Goal: Task Accomplishment & Management: Use online tool/utility

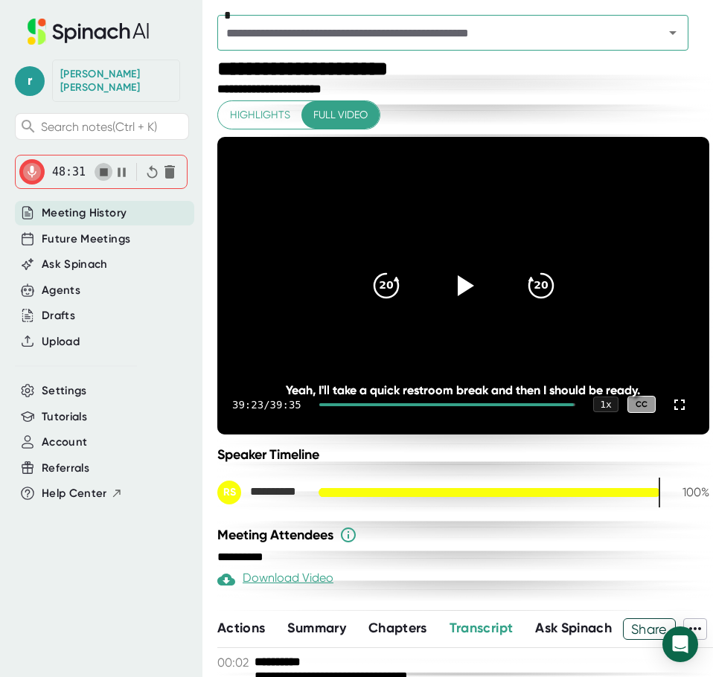
click at [100, 168] on icon "button" at bounding box center [104, 172] width 8 height 8
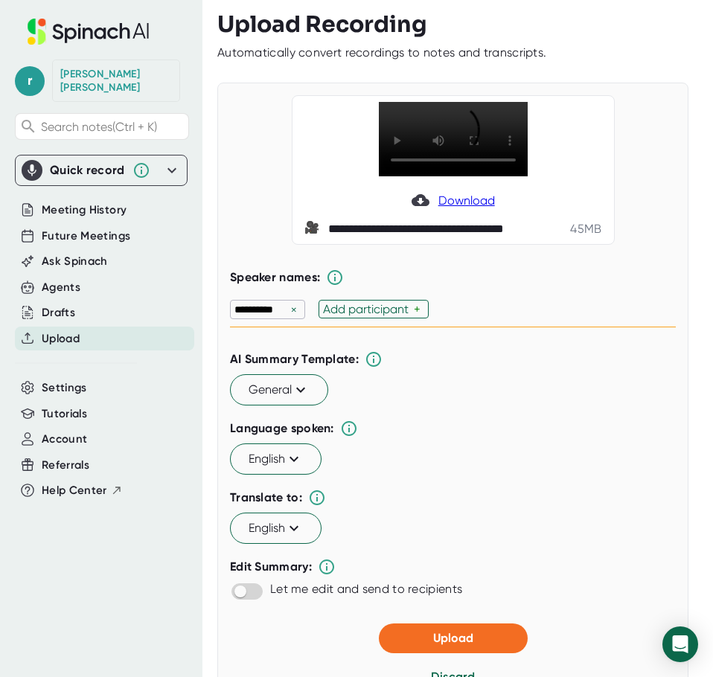
click at [386, 311] on div "Add participant" at bounding box center [368, 309] width 91 height 14
type input "Jim Hennessey"
click at [420, 636] on button "Upload" at bounding box center [453, 639] width 149 height 30
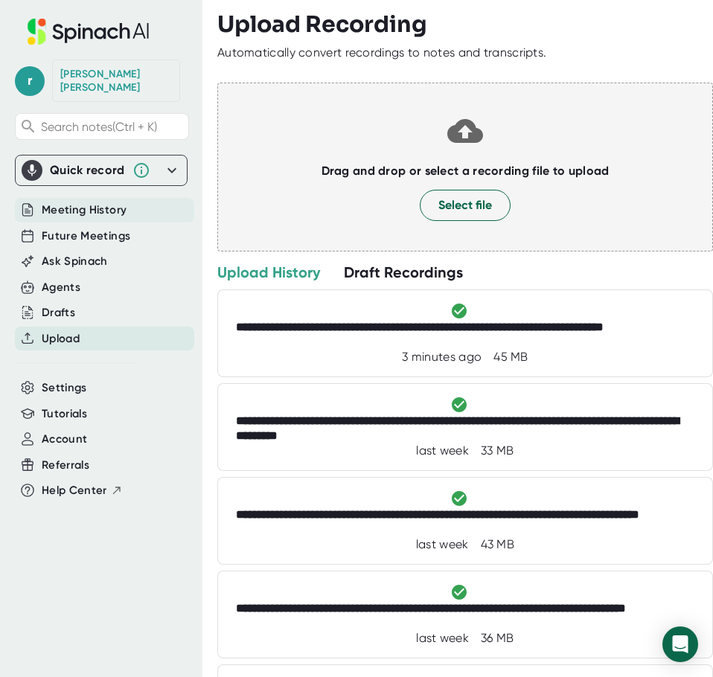
click at [65, 202] on span "Meeting History" at bounding box center [84, 210] width 85 height 17
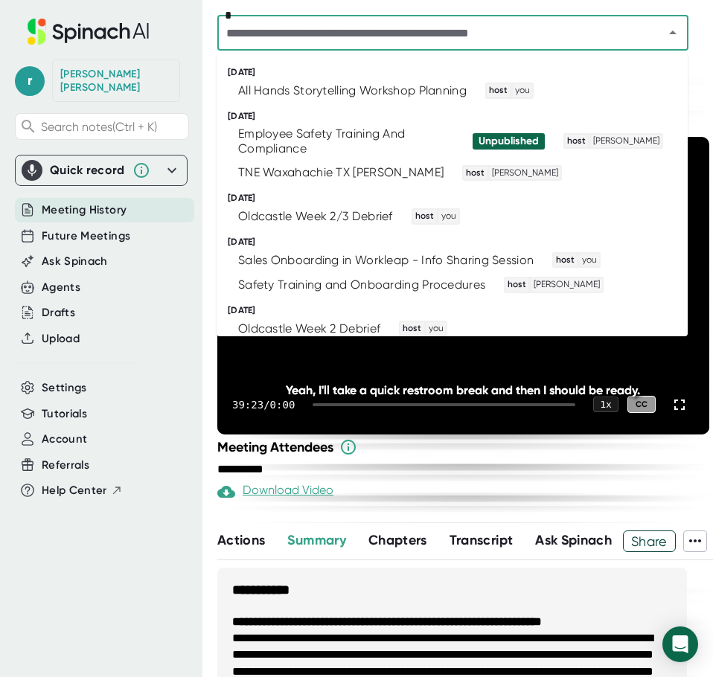
click at [368, 33] on input "text" at bounding box center [431, 32] width 418 height 21
click at [354, 87] on div "All Hands Storytelling Workshop Planning" at bounding box center [352, 90] width 228 height 15
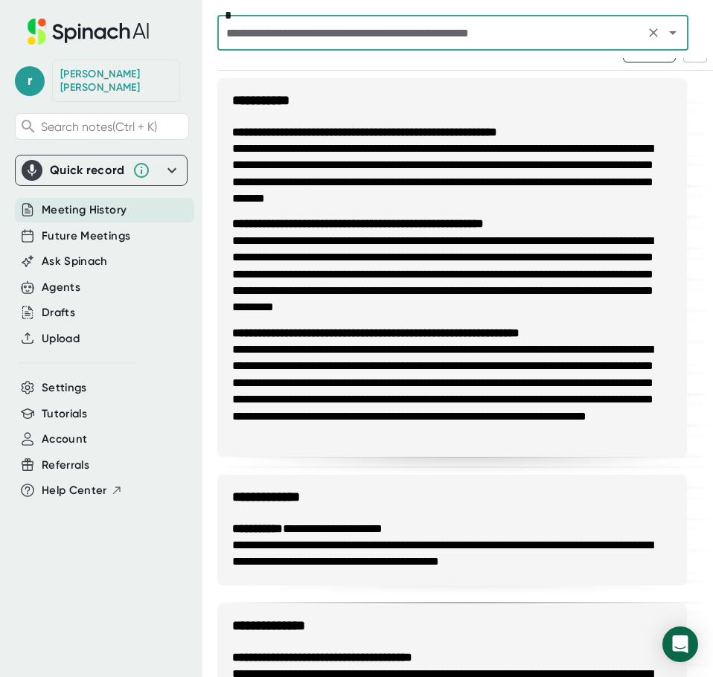
scroll to position [438, 0]
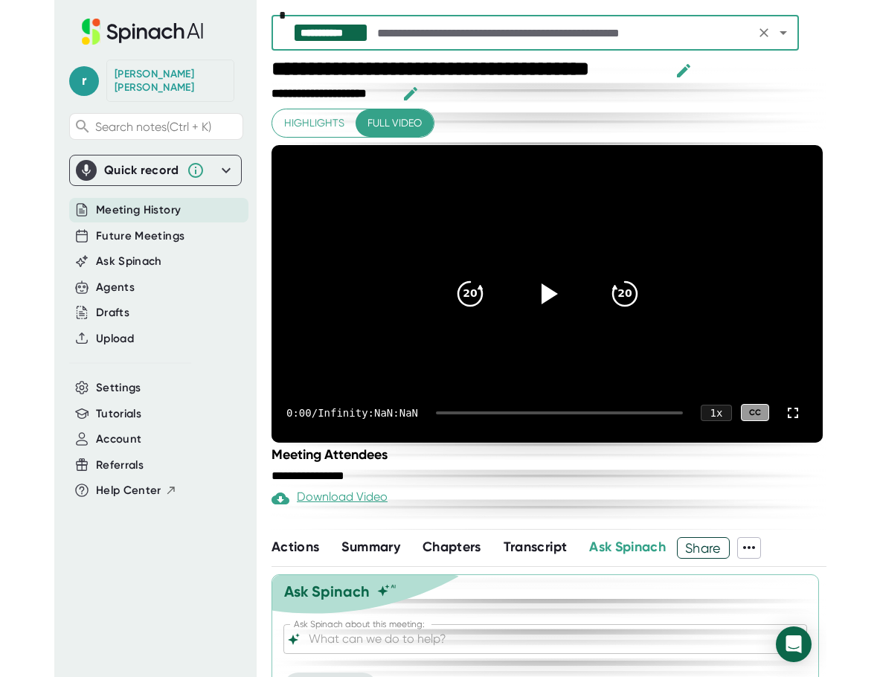
scroll to position [41, 0]
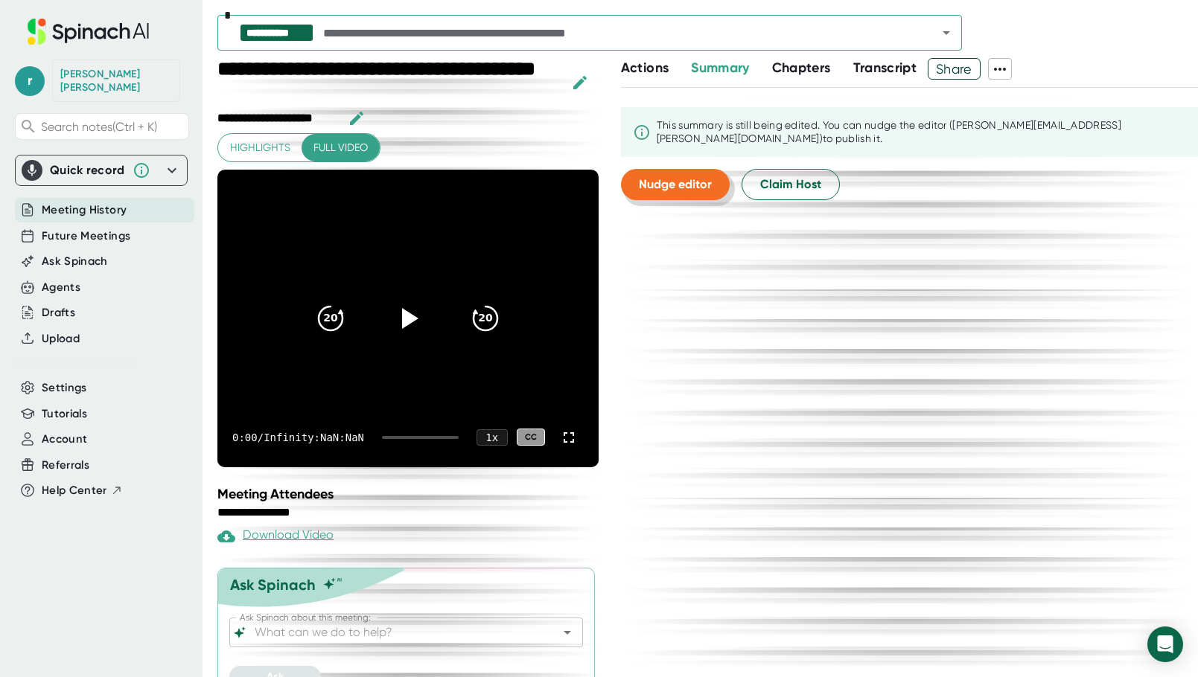
click at [677, 182] on span "Nudge editor" at bounding box center [675, 184] width 73 height 14
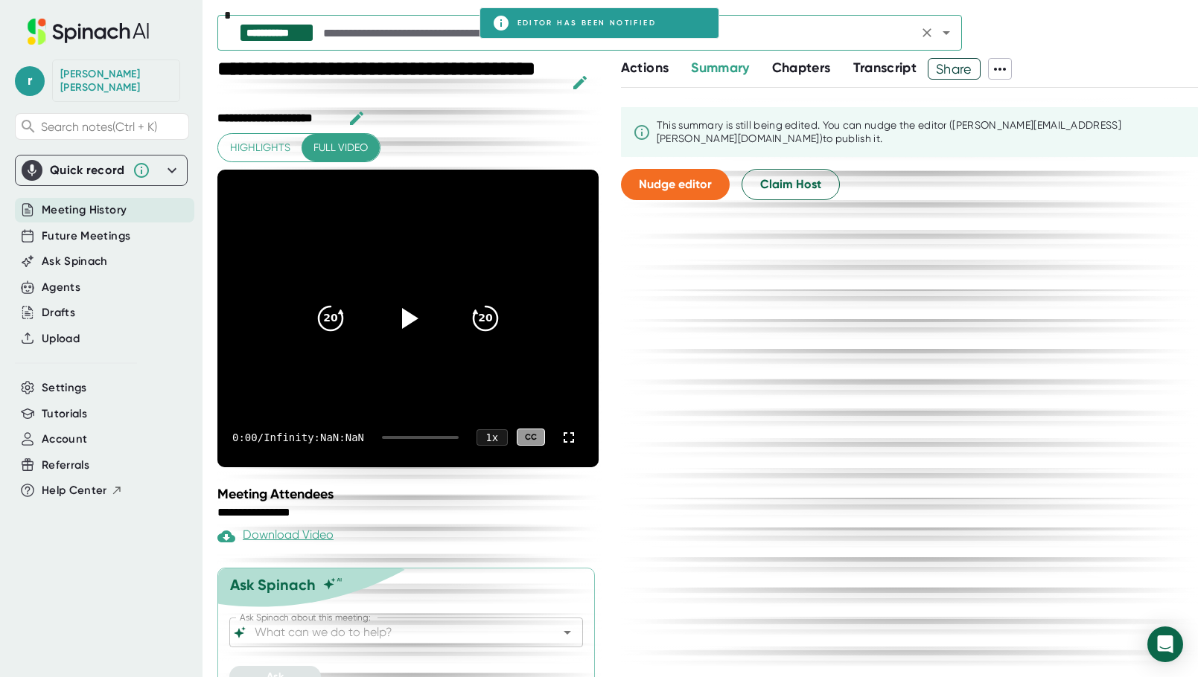
click at [772, 41] on div "**********" at bounding box center [589, 33] width 744 height 36
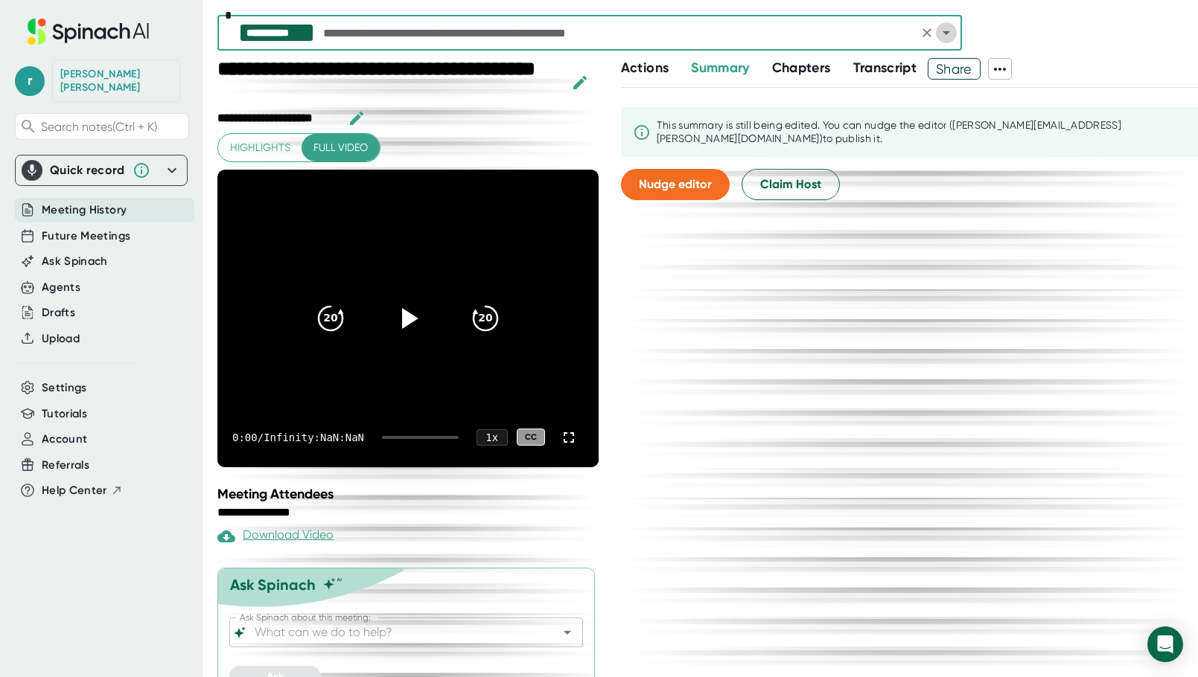
click at [772, 33] on icon "Open" at bounding box center [946, 33] width 18 height 18
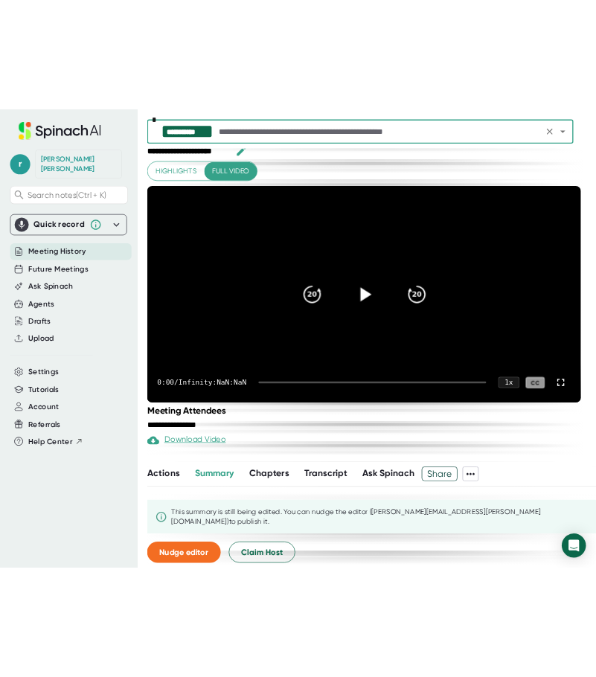
scroll to position [39, 0]
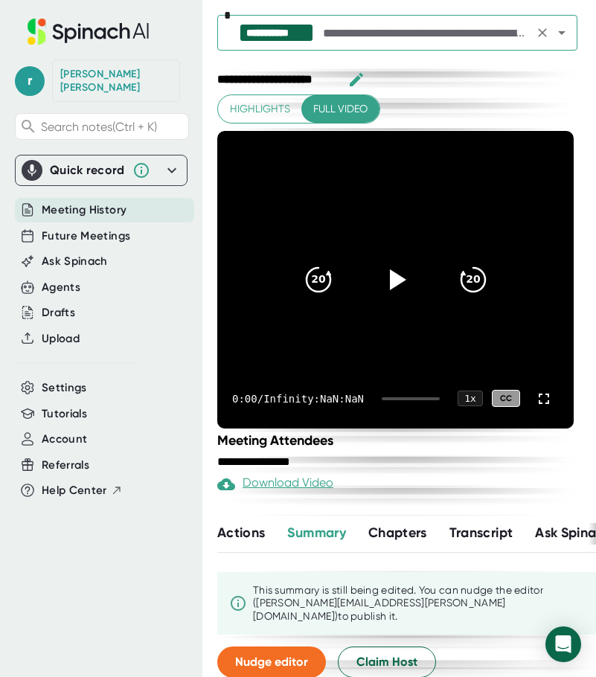
click at [342, 30] on input "text" at bounding box center [424, 32] width 209 height 21
